Goal: Transaction & Acquisition: Purchase product/service

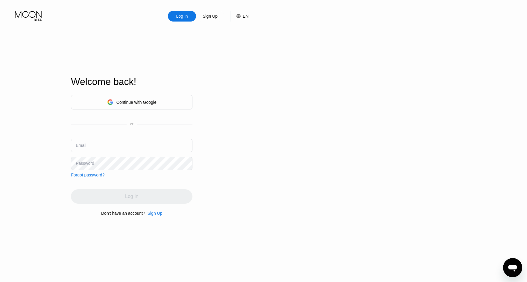
type input "[EMAIL_ADDRESS][DOMAIN_NAME]"
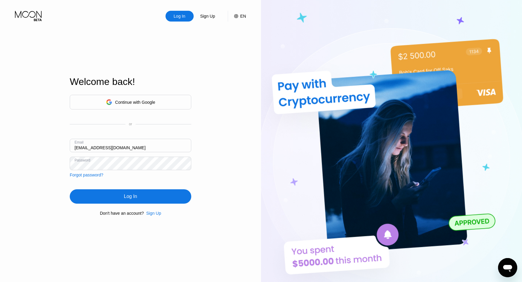
click at [133, 199] on div "Log In" at bounding box center [130, 197] width 13 height 6
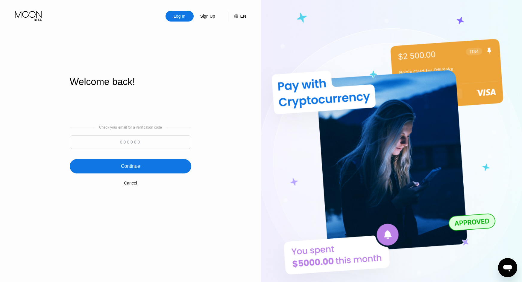
click at [136, 144] on input at bounding box center [130, 142] width 121 height 13
paste input "204179"
type input "204179"
click at [133, 166] on div "Continue" at bounding box center [130, 166] width 19 height 6
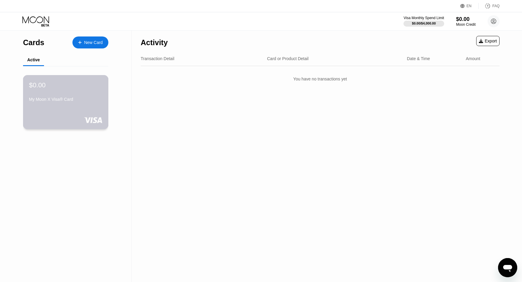
click at [71, 92] on div "$0.00 My Moon X Visa® Card" at bounding box center [65, 92] width 73 height 23
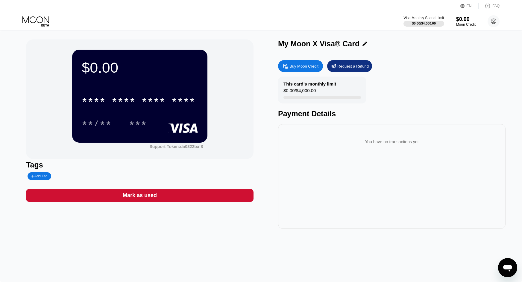
click at [303, 67] on div "Buy Moon Credit" at bounding box center [303, 66] width 29 height 5
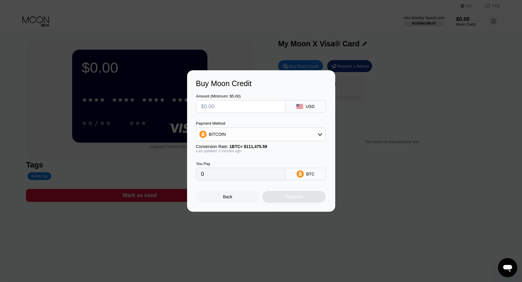
click at [234, 137] on div "BITCOIN" at bounding box center [260, 134] width 129 height 12
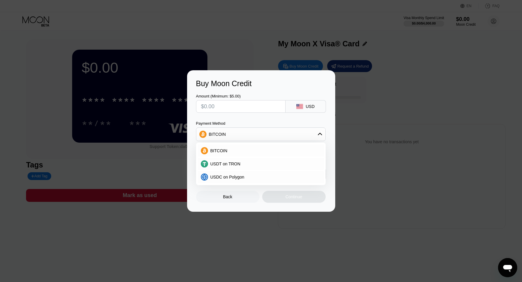
click at [217, 105] on input "text" at bounding box center [240, 107] width 79 height 12
type input "$1"
type input "0.00000898"
type input "$100"
type input "0.00089740"
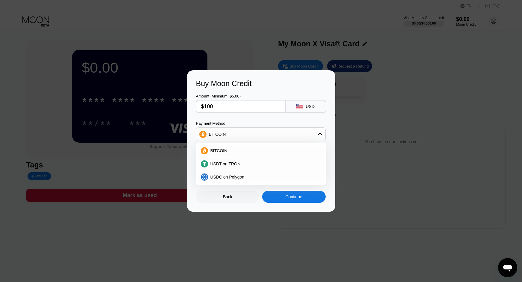
click at [222, 106] on input "$100" at bounding box center [240, 107] width 79 height 12
type input "$1"
type input "0.00000898"
type input "0"
type input "$200"
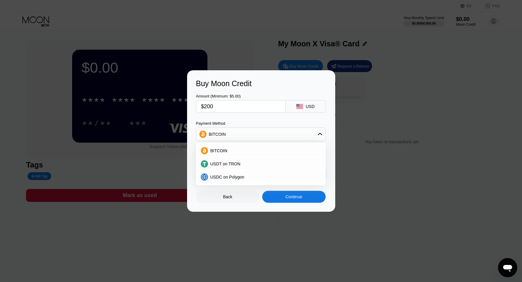
type input "0.00179434"
type input "$200"
click at [228, 198] on div "Back" at bounding box center [227, 196] width 9 height 5
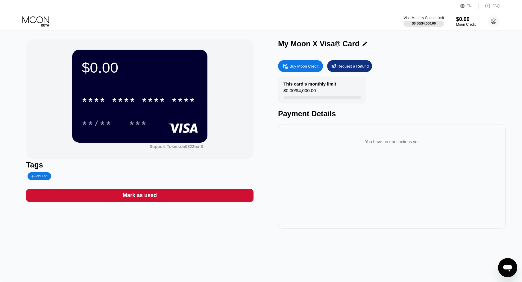
click at [494, 6] on div "FAQ" at bounding box center [495, 6] width 7 height 4
click at [307, 66] on div "Buy Moon Credit" at bounding box center [303, 66] width 29 height 5
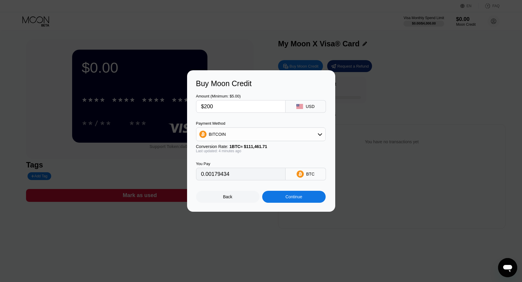
type input "0.00179490"
click at [202, 107] on input "$200" at bounding box center [240, 107] width 79 height 12
click at [207, 105] on input "$200" at bounding box center [240, 107] width 79 height 12
type input "$90"
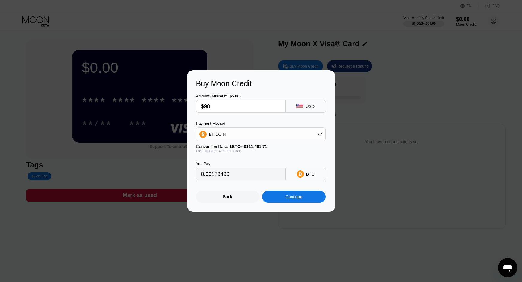
type input "0.00080771"
click at [206, 106] on input "$90" at bounding box center [240, 107] width 79 height 12
type input "$8"
type input "0.00007180"
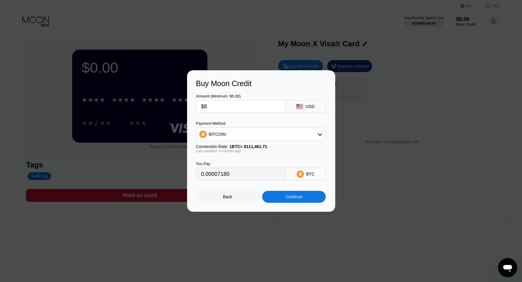
type input "$85"
type input "0.00076284"
type input "$8"
type input "0"
type input "$91"
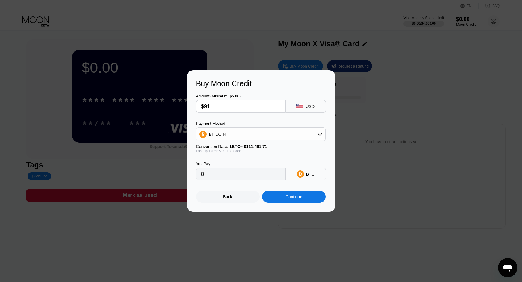
type input "0.00081668"
type input "$91"
click at [298, 134] on div "BITCOIN" at bounding box center [260, 134] width 129 height 12
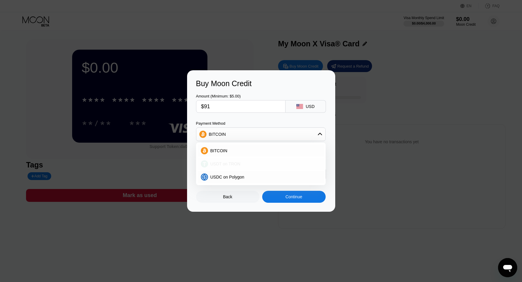
click at [231, 164] on span "USDT on TRON" at bounding box center [225, 164] width 30 height 5
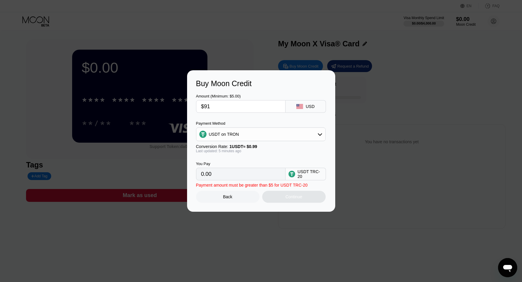
type input "91.92"
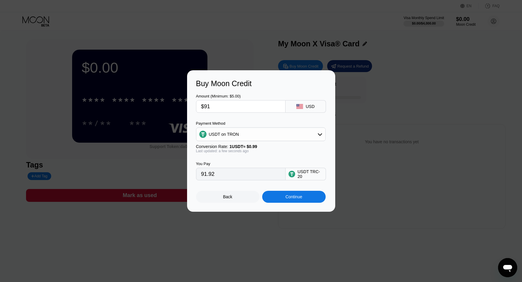
click at [229, 106] on input "$91" at bounding box center [240, 107] width 79 height 12
type input "$90"
type input "90.91"
click at [239, 105] on input "$90" at bounding box center [240, 107] width 79 height 12
type input "$9"
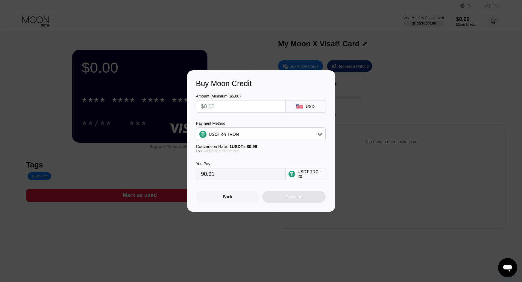
type input "0.00"
type input "$8"
type input "8.08"
type input "$89"
type input "89.90"
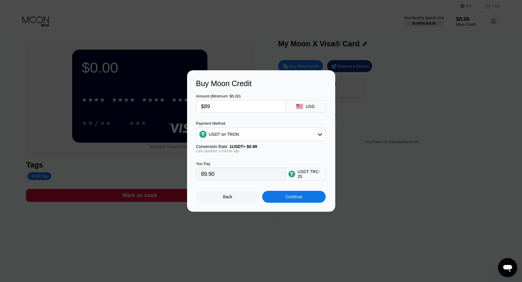
click at [298, 198] on div "Continue" at bounding box center [293, 196] width 17 height 5
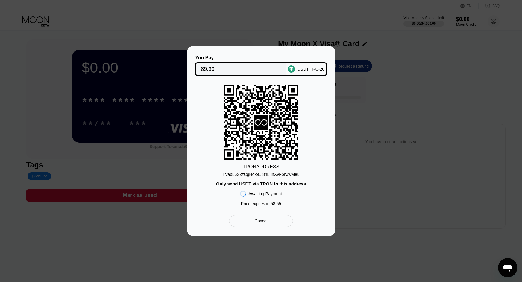
click at [250, 174] on div "TVabL6SxzCgHox9...8hLuhXvFbhJwMeu" at bounding box center [260, 174] width 77 height 5
click at [340, 32] on div at bounding box center [263, 141] width 527 height 282
click at [260, 220] on div "Cancel" at bounding box center [260, 220] width 13 height 5
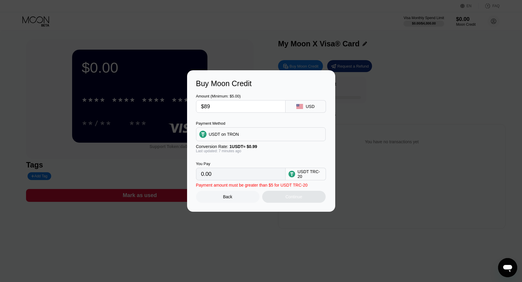
type input "89.90"
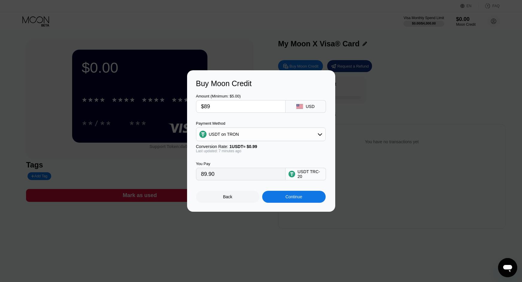
click at [229, 199] on div "Back" at bounding box center [227, 196] width 9 height 5
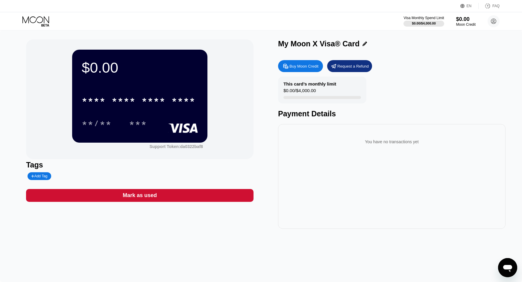
click at [44, 20] on icon at bounding box center [36, 21] width 28 height 10
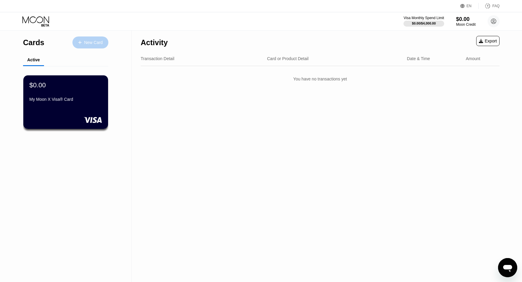
click at [89, 43] on div "New Card" at bounding box center [93, 42] width 19 height 5
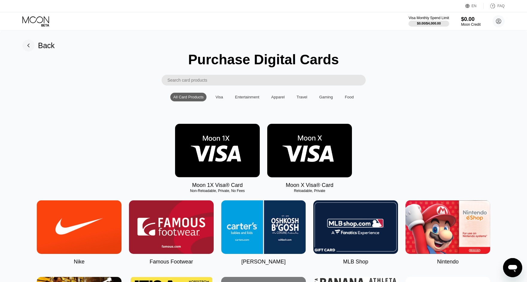
click at [221, 101] on div "Visa" at bounding box center [218, 97] width 13 height 9
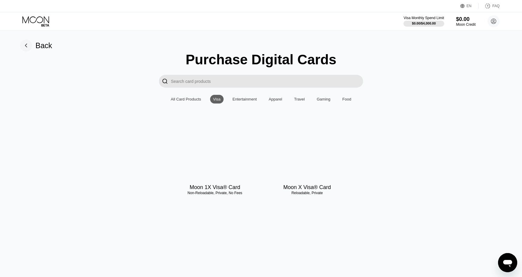
click at [306, 154] on div at bounding box center [307, 153] width 85 height 54
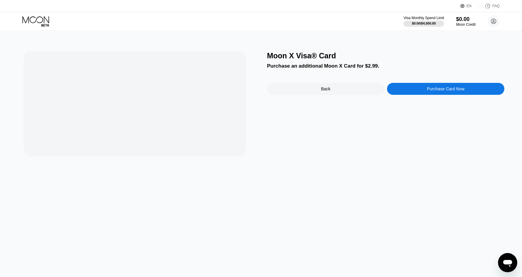
click at [322, 90] on div "Back" at bounding box center [325, 88] width 9 height 5
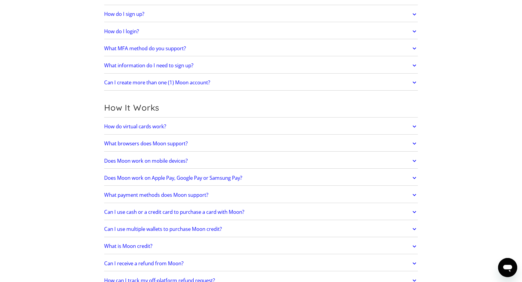
scroll to position [82, 0]
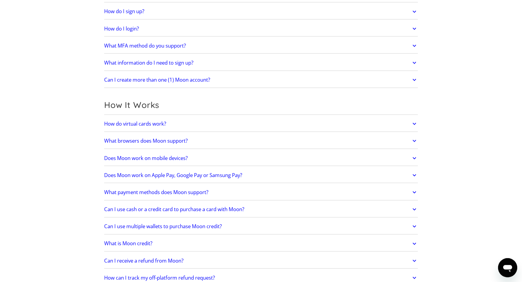
click at [167, 158] on h2 "Does Moon work on mobile devices?" at bounding box center [145, 158] width 83 height 6
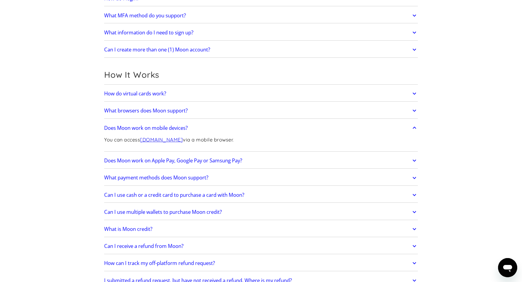
scroll to position [114, 0]
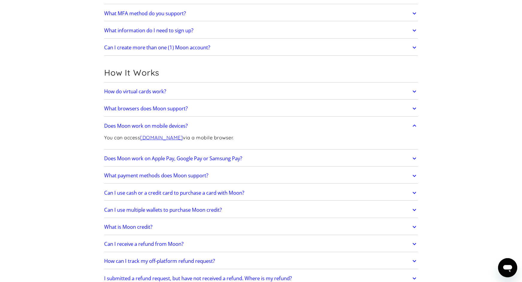
click at [162, 159] on h2 "Does Moon work on Apple Pay, Google Pay or Samsung Pay?" at bounding box center [173, 159] width 138 height 6
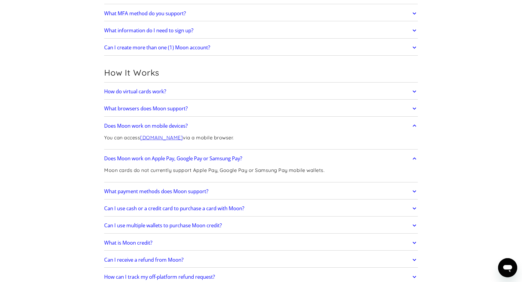
click at [216, 193] on link "What payment methods does Moon support?" at bounding box center [260, 191] width 313 height 13
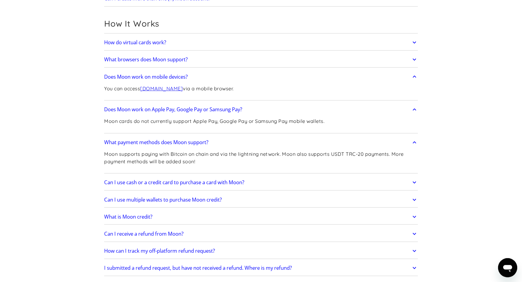
scroll to position [164, 0]
click at [183, 119] on p "Moon cards do not currently support Apple Pay, Google Pay or Samsung Pay mobile…" at bounding box center [214, 120] width 220 height 7
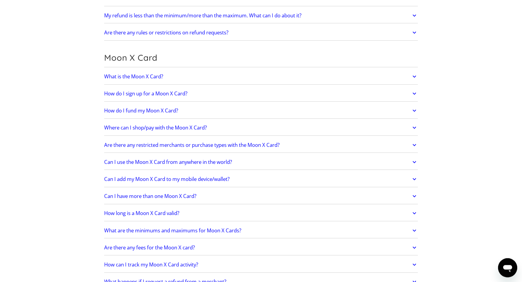
scroll to position [469, 0]
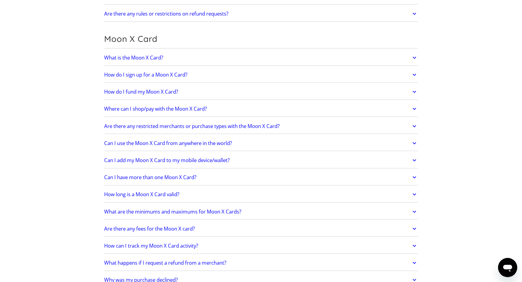
click at [413, 110] on icon at bounding box center [414, 109] width 7 height 11
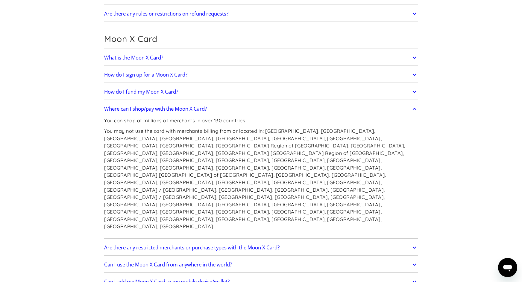
click at [291, 241] on link "Are there any restricted merchants or purchase types with the Moon X Card?" at bounding box center [260, 247] width 313 height 13
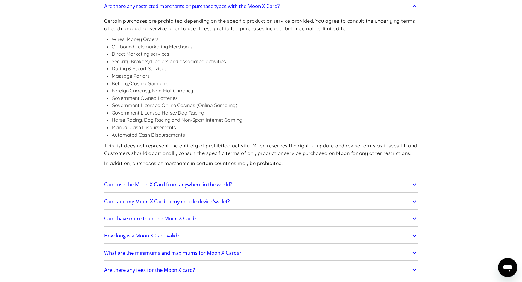
scroll to position [708, 0]
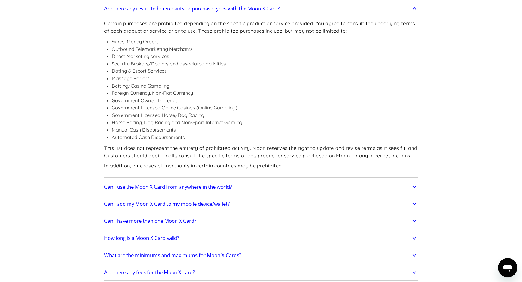
click at [196, 201] on h2 "Can I add my Moon X Card to my mobile device/wallet?" at bounding box center [166, 204] width 125 height 6
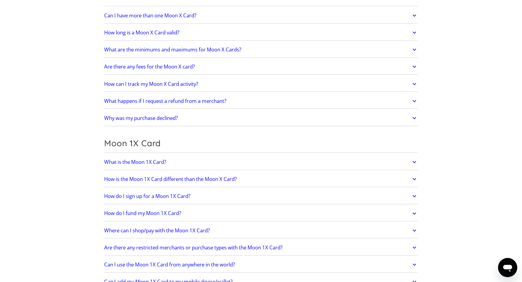
scroll to position [936, 0]
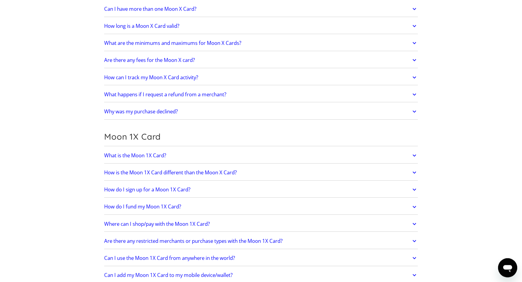
click at [163, 221] on h2 "Where can I shop/pay with the Moon 1X Card?" at bounding box center [157, 224] width 106 height 6
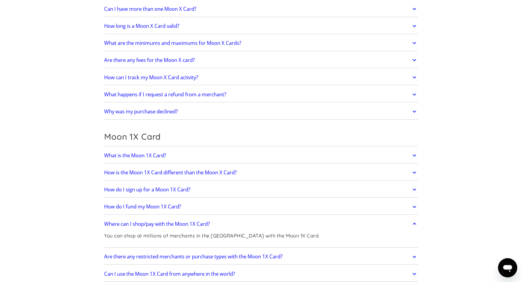
click at [162, 254] on h2 "Are there any restricted merchants or purchase types with the Moon 1X Card?" at bounding box center [193, 257] width 178 height 6
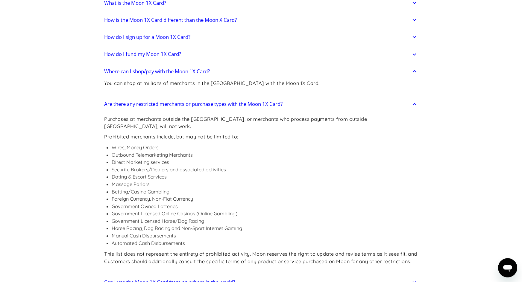
scroll to position [1099, 0]
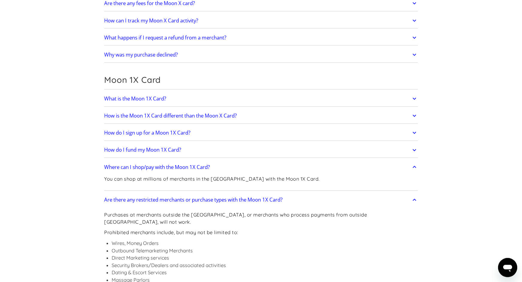
scroll to position [821, 0]
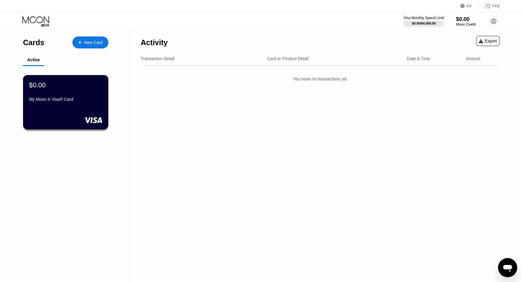
click at [83, 102] on div "My Moon X Visa® Card" at bounding box center [65, 99] width 73 height 5
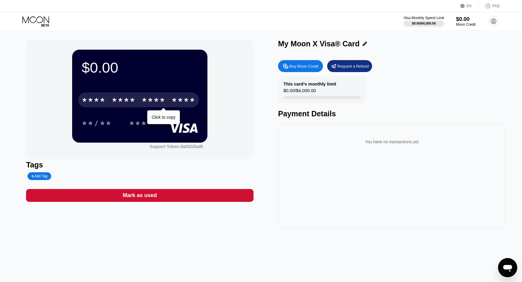
click at [136, 102] on div "* * * * * * * * * * * * ****" at bounding box center [138, 99] width 121 height 15
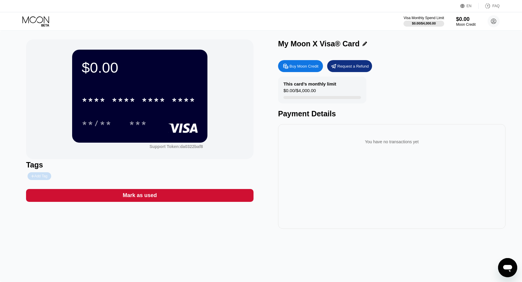
click at [44, 178] on div "Add Tag" at bounding box center [39, 176] width 16 height 4
type input "Meyv"
click at [138, 174] on div "Meyv" at bounding box center [93, 176] width 135 height 8
click at [80, 177] on icon at bounding box center [81, 176] width 3 height 4
